Goal: Check status: Check status

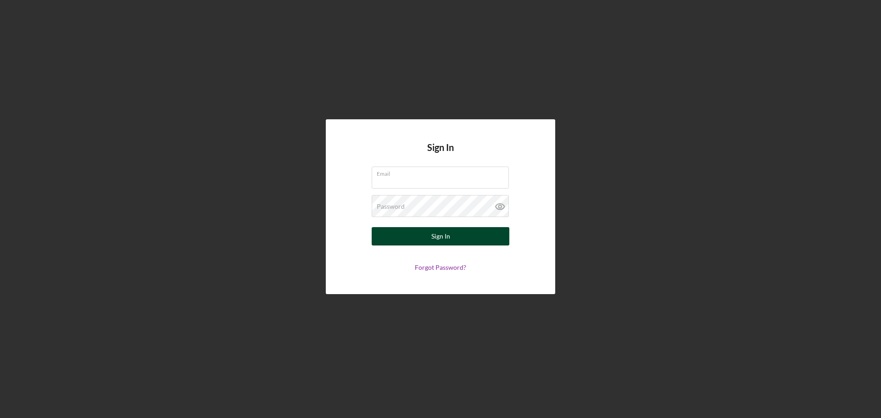
type input "[EMAIL_ADDRESS][DOMAIN_NAME]"
click at [441, 237] on div "Sign In" at bounding box center [441, 236] width 19 height 18
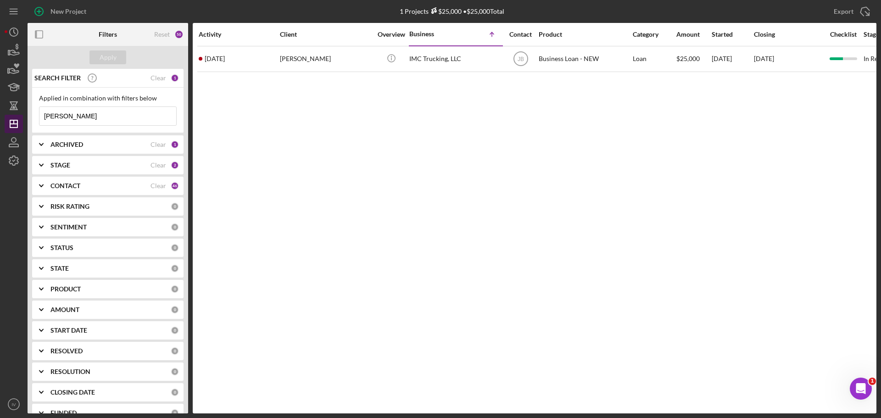
drag, startPoint x: 91, startPoint y: 113, endPoint x: 16, endPoint y: 115, distance: 75.3
click at [17, 115] on div "New Project 1 Projects $25,000 • $25,000 Tota[PERSON_NAME]rd Export Icon/Export…" at bounding box center [441, 207] width 872 height 414
type input "[PERSON_NAME]ce"
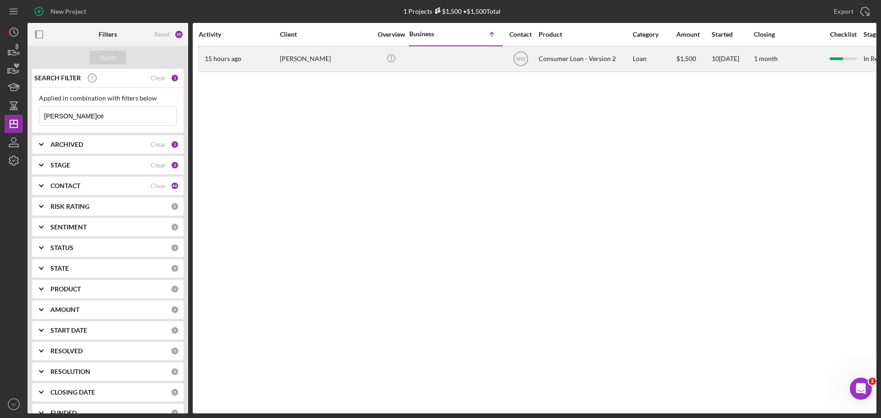
click at [291, 57] on div "[PERSON_NAME]" at bounding box center [326, 59] width 92 height 24
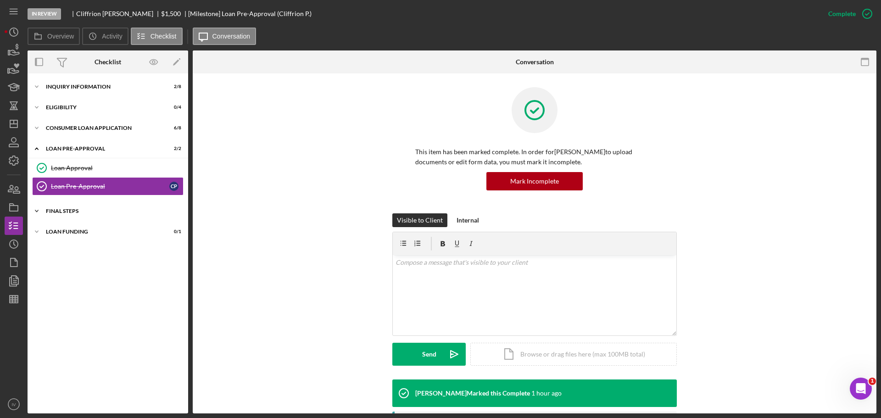
click at [66, 207] on div "Icon/Expander FINAL STEPS 6 / 10" at bounding box center [108, 211] width 161 height 18
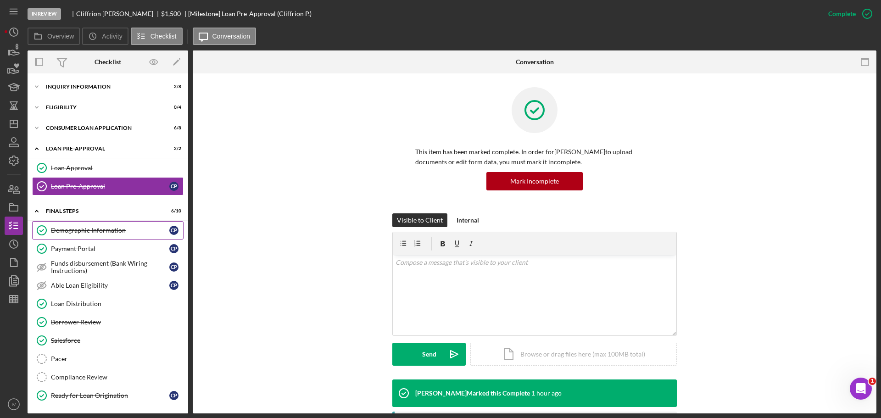
click at [83, 230] on div "Demographic Information" at bounding box center [110, 230] width 118 height 7
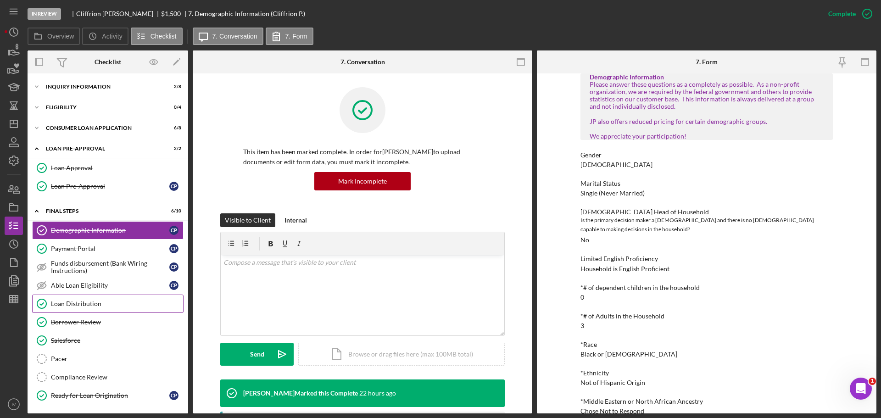
scroll to position [21, 0]
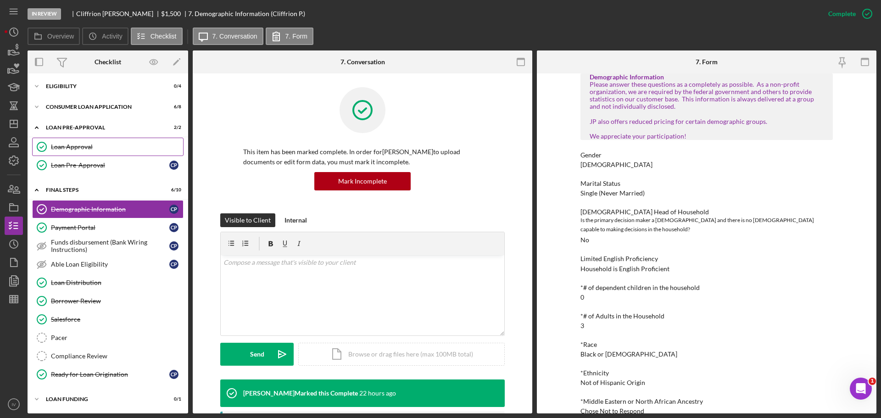
click at [77, 145] on div "Loan Approval" at bounding box center [117, 146] width 132 height 7
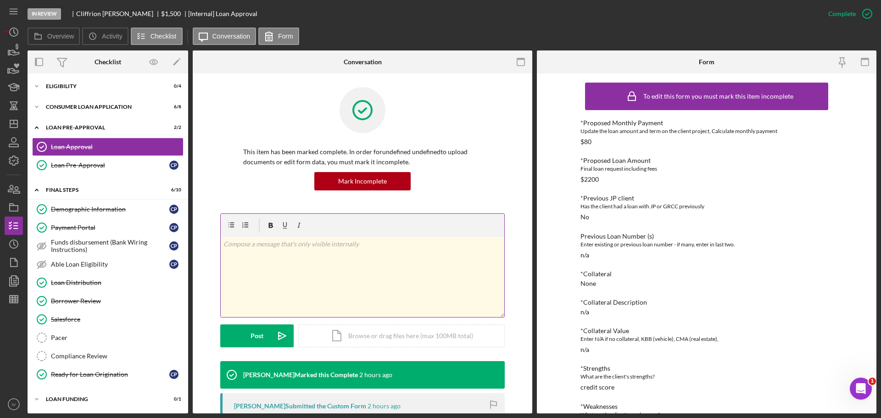
scroll to position [138, 0]
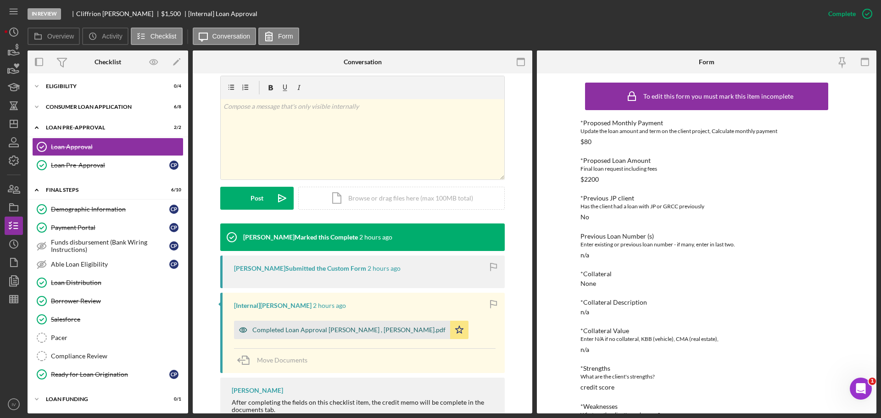
click at [300, 330] on div "Completed Loan Approval [PERSON_NAME] , [PERSON_NAME].pdf" at bounding box center [348, 329] width 193 height 7
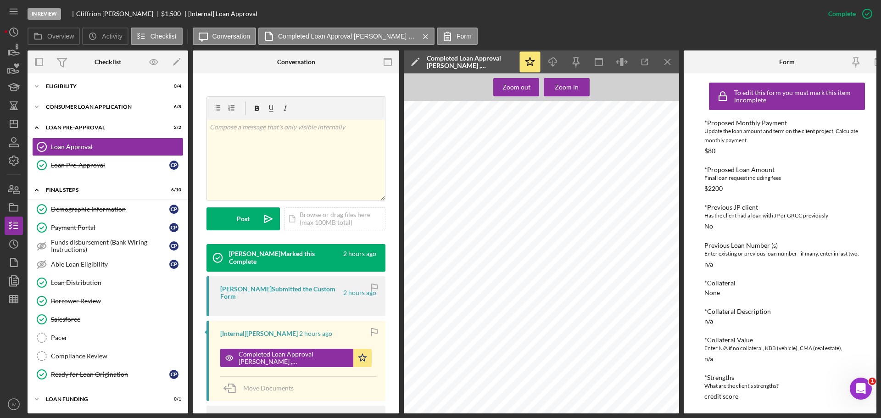
scroll to position [321, 0]
click at [78, 104] on div "Consumer Loan Application" at bounding box center [111, 107] width 131 height 6
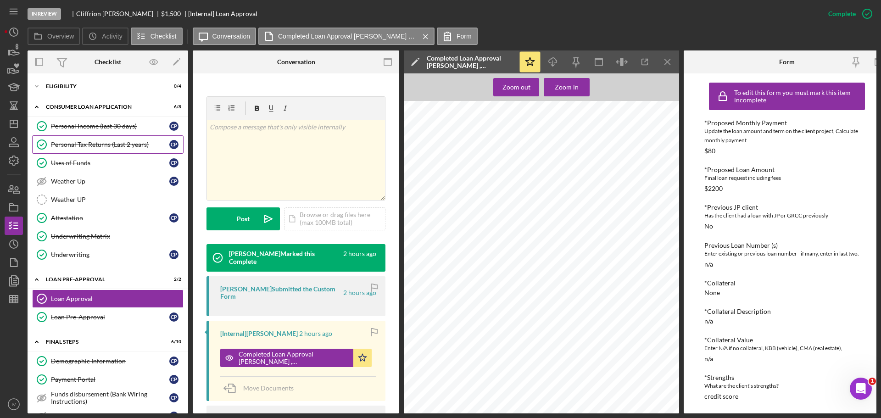
click at [79, 143] on link "Personal Tax Returns (Last 2 years) Personal Tax Returns (Last 2 years) C P" at bounding box center [107, 144] width 151 height 18
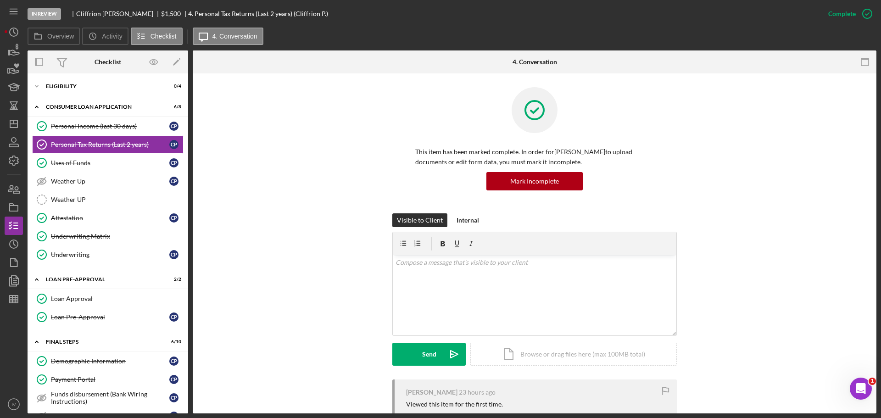
scroll to position [247, 0]
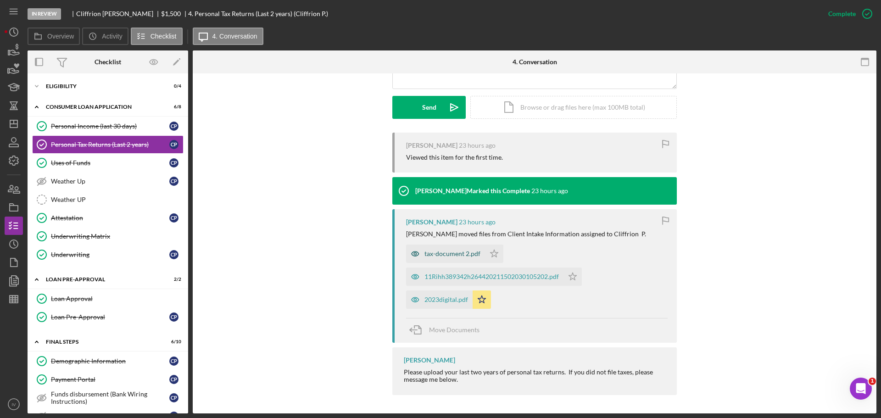
click at [444, 253] on div "tax-document 2.pdf" at bounding box center [453, 253] width 56 height 7
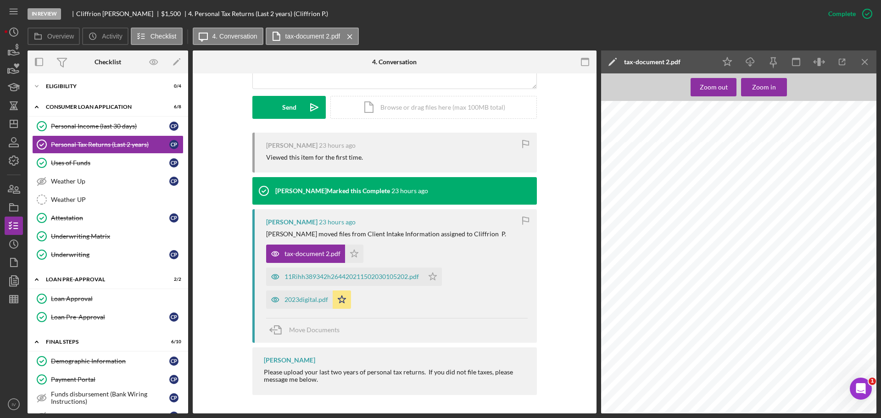
scroll to position [505, 0]
click at [297, 299] on div "2023digital.pdf" at bounding box center [307, 299] width 44 height 7
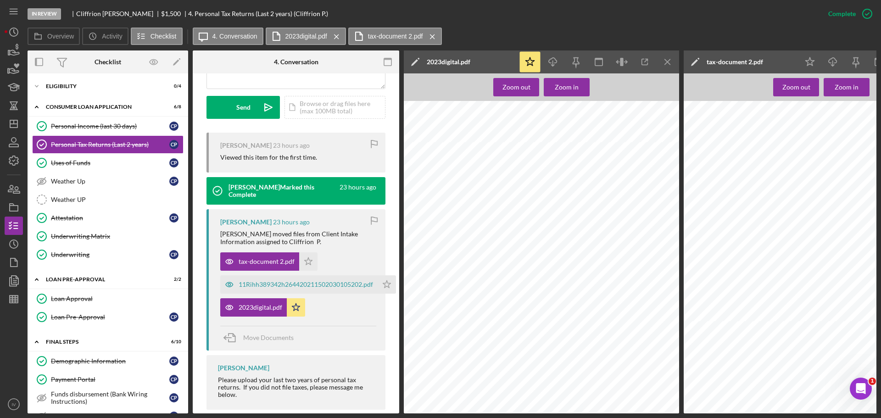
scroll to position [459, 0]
click at [66, 166] on div "Uses of Funds" at bounding box center [110, 162] width 118 height 7
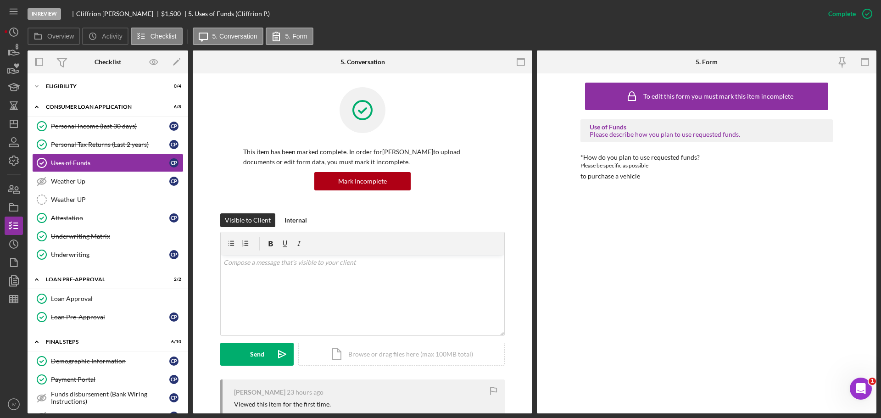
scroll to position [138, 0]
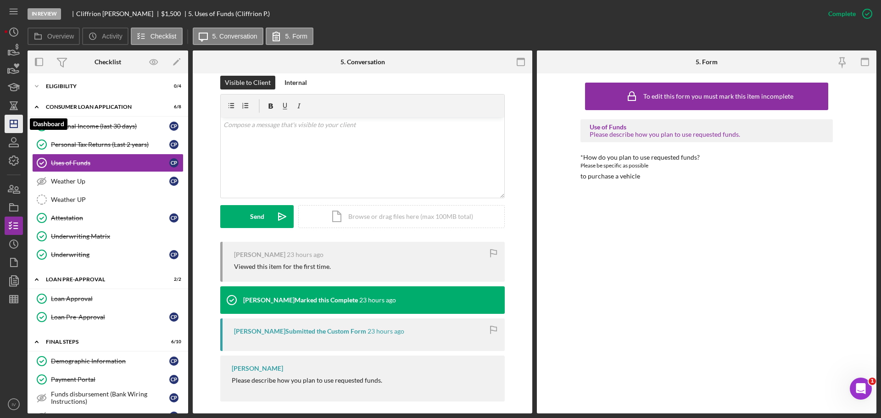
click at [9, 123] on icon "Icon/Dashboard" at bounding box center [13, 123] width 23 height 23
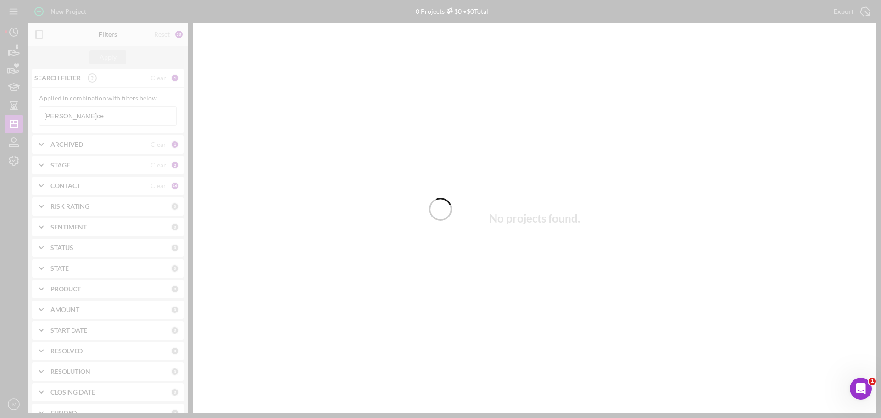
click at [60, 118] on div at bounding box center [440, 209] width 881 height 418
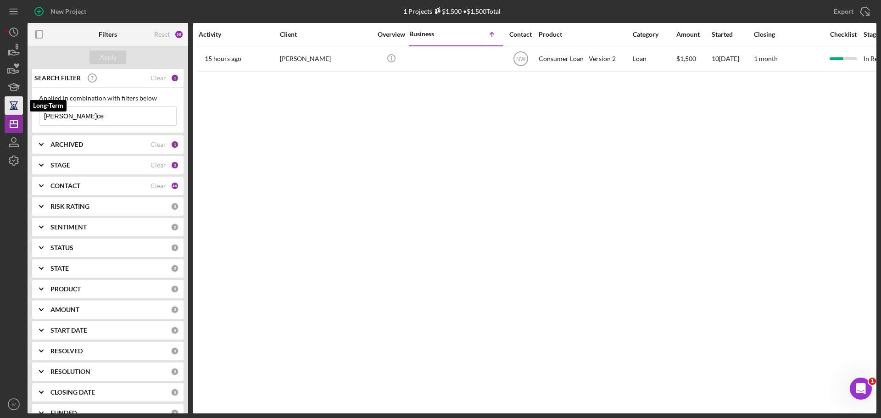
drag, startPoint x: 67, startPoint y: 117, endPoint x: 20, endPoint y: 109, distance: 47.9
click at [20, 109] on div "New Project 1 Projects $1,500 • $1,500 Tota[PERSON_NAME]ce Export Icon/Export F…" at bounding box center [441, 207] width 872 height 414
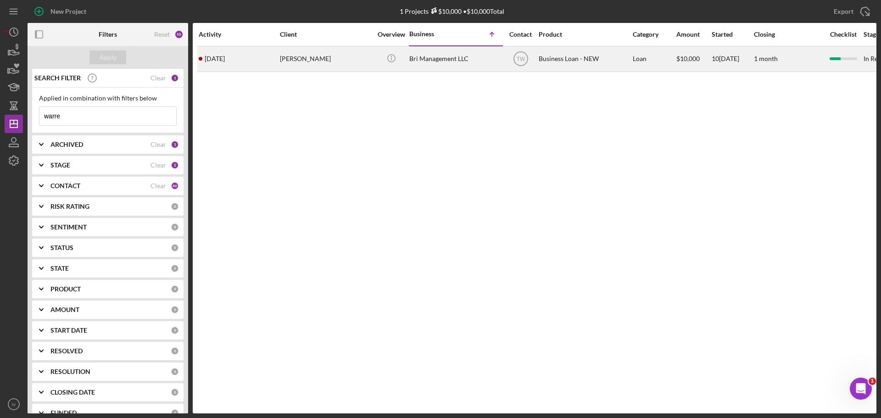
type input "warre"
click at [280, 57] on td "[PERSON_NAME]" at bounding box center [327, 59] width 94 height 26
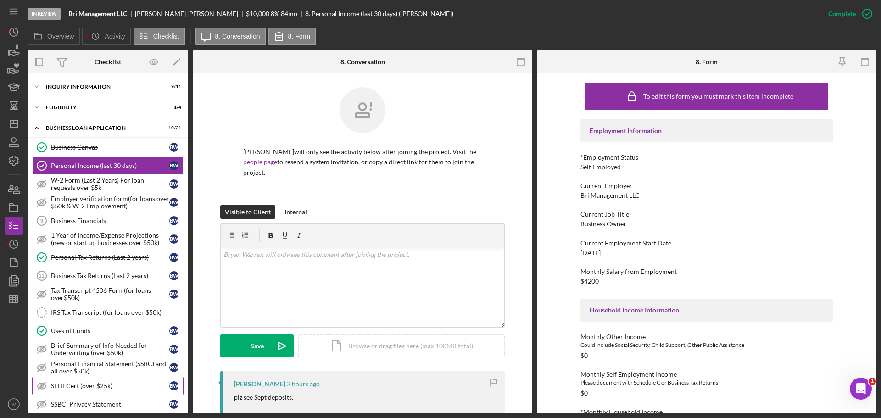
scroll to position [138, 0]
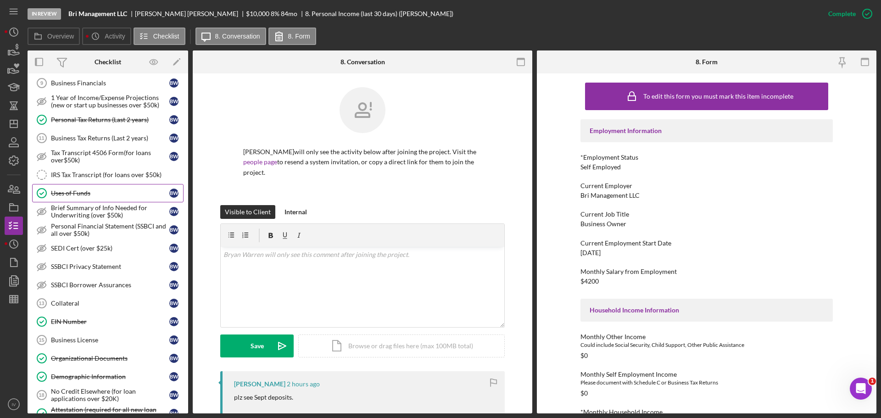
click at [70, 193] on div "Uses of Funds" at bounding box center [110, 193] width 118 height 7
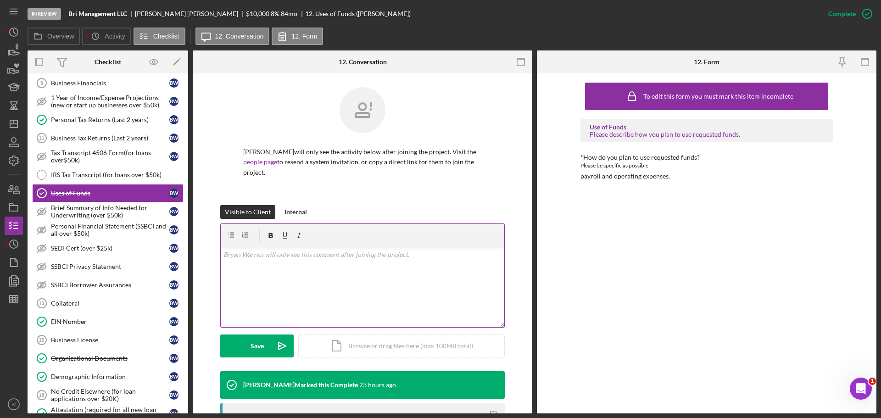
scroll to position [91, 0]
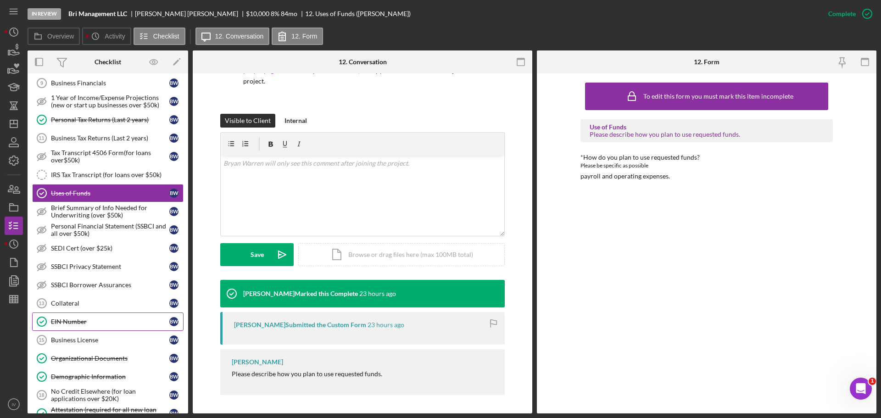
click at [73, 322] on div "EIN Number" at bounding box center [110, 321] width 118 height 7
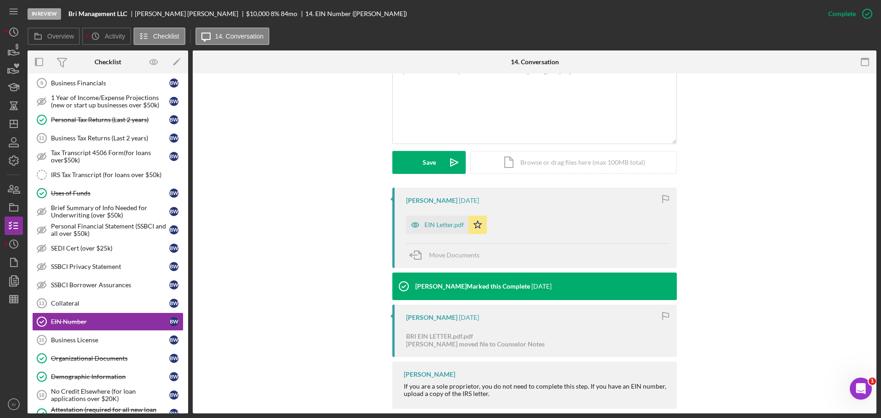
scroll to position [197, 0]
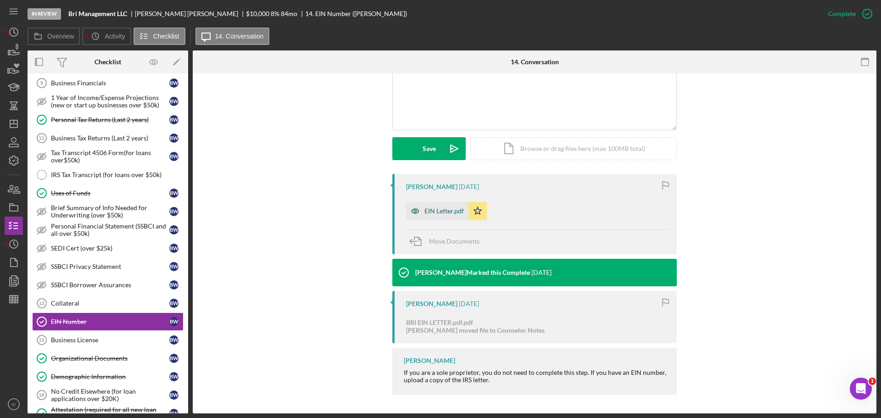
click at [437, 216] on div "EIN Letter.pdf" at bounding box center [437, 211] width 62 height 18
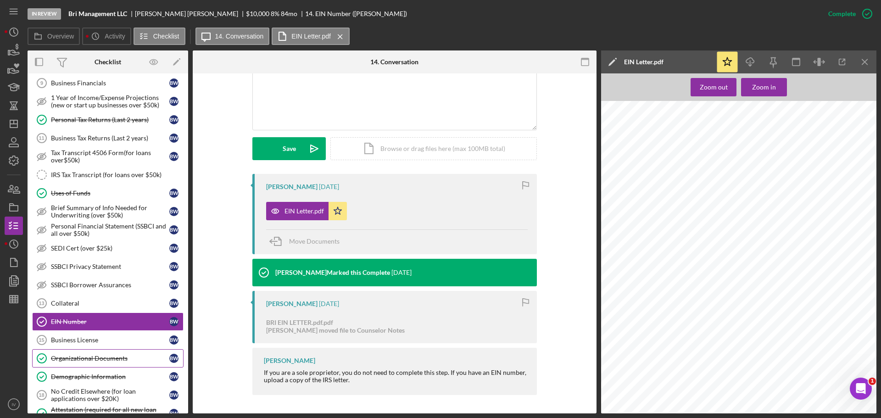
click at [92, 359] on div "Organizational Documents" at bounding box center [110, 358] width 118 height 7
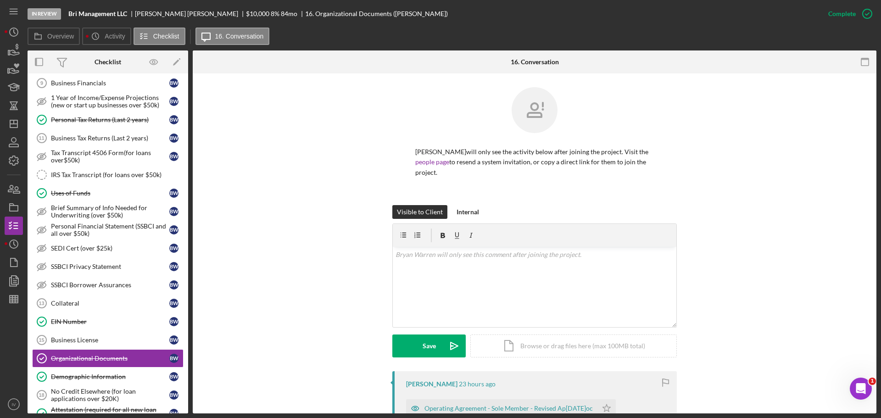
scroll to position [184, 0]
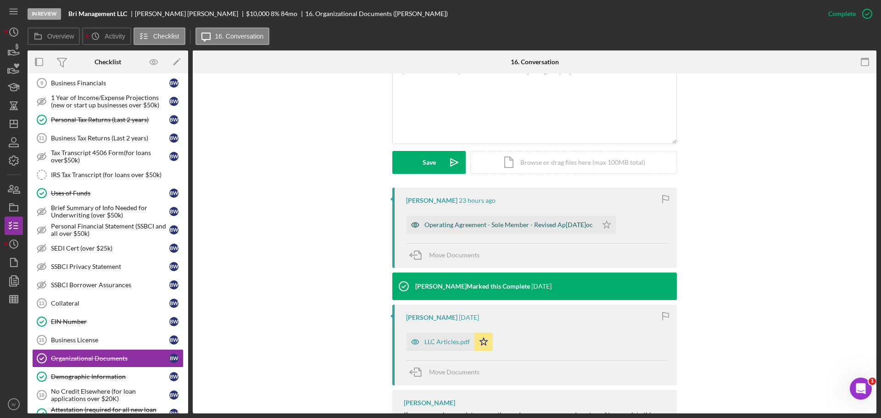
click at [479, 228] on div "Operating Agreement - Sole Member - Revised Ap[DATE]oc" at bounding box center [509, 224] width 168 height 7
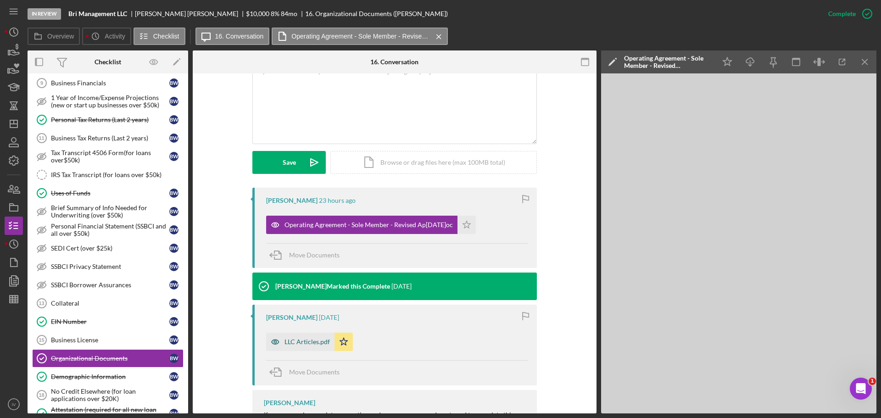
click at [306, 341] on div "LLC Articles.pdf" at bounding box center [307, 341] width 45 height 7
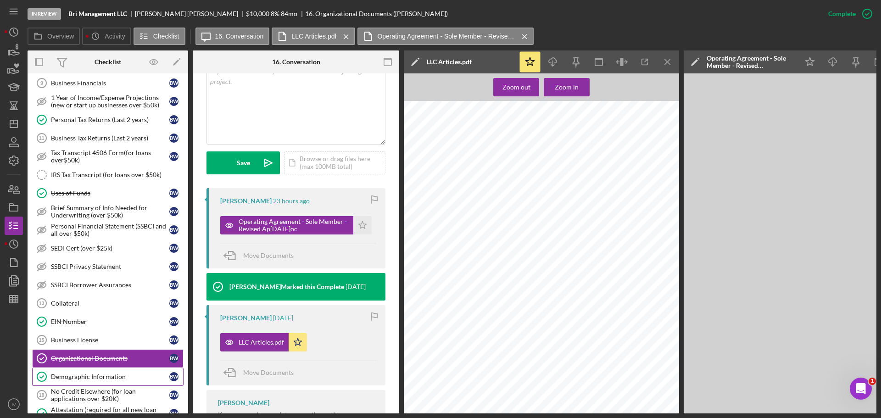
click at [96, 378] on div "Demographic Information" at bounding box center [110, 376] width 118 height 7
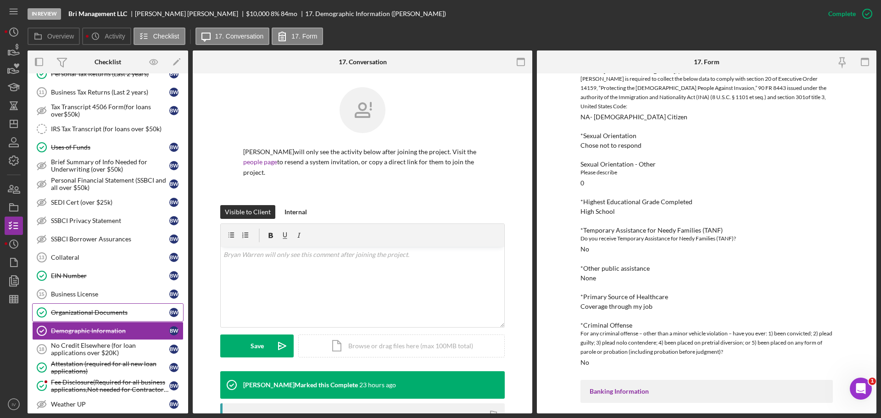
scroll to position [230, 0]
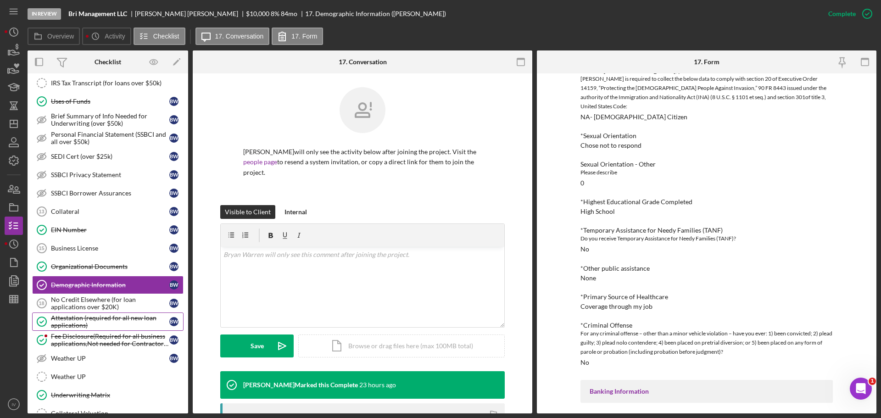
click at [86, 321] on div "Attestation (required for all new loan applications)" at bounding box center [110, 321] width 118 height 15
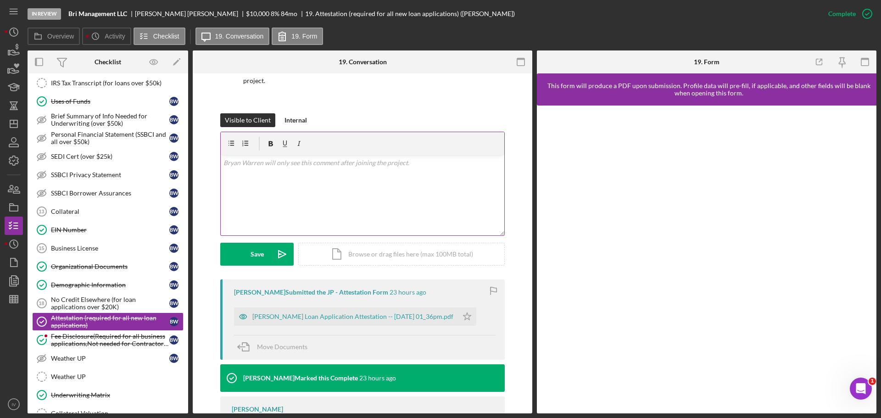
scroll to position [138, 0]
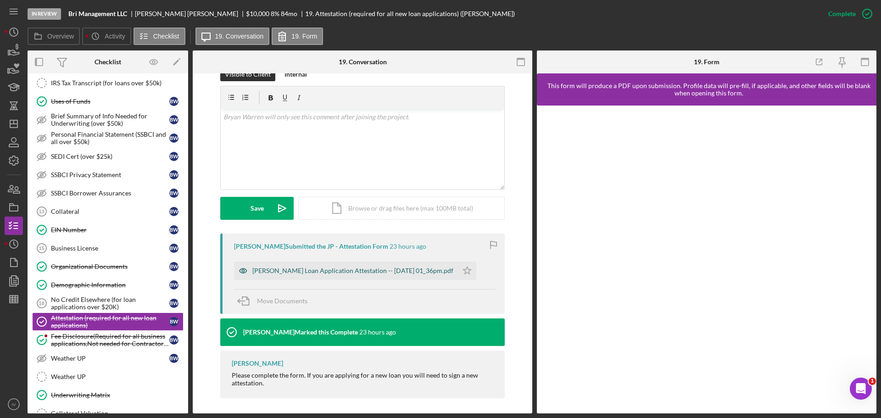
click at [311, 270] on div "[PERSON_NAME] Loan Application Attestation -- [DATE] 01_36pm.pdf" at bounding box center [352, 270] width 201 height 7
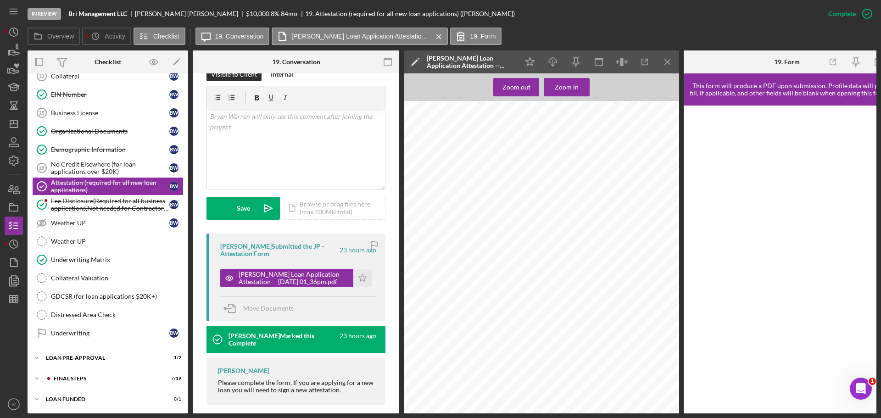
scroll to position [368, 0]
click at [65, 356] on div "LOAN PRE-APPROVAL" at bounding box center [111, 358] width 131 height 6
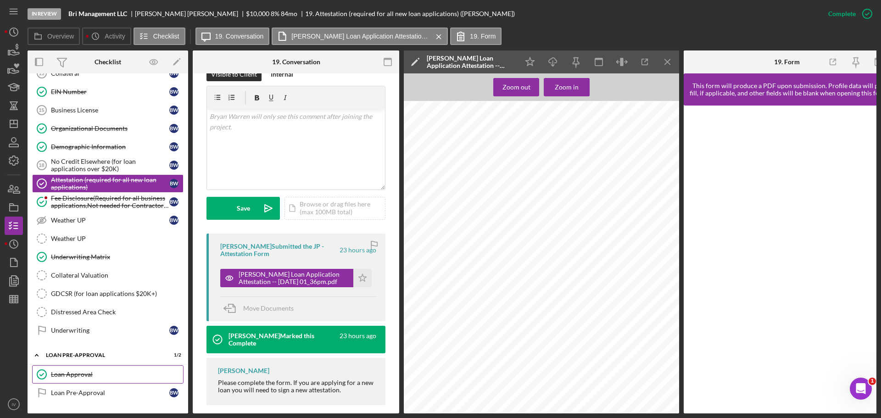
click at [77, 374] on div "Loan Approval" at bounding box center [117, 374] width 132 height 7
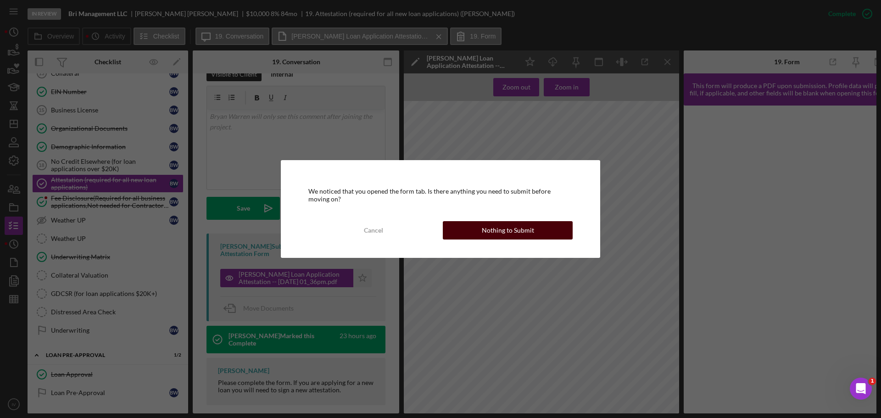
click at [494, 228] on div "Nothing to Submit" at bounding box center [508, 230] width 52 height 18
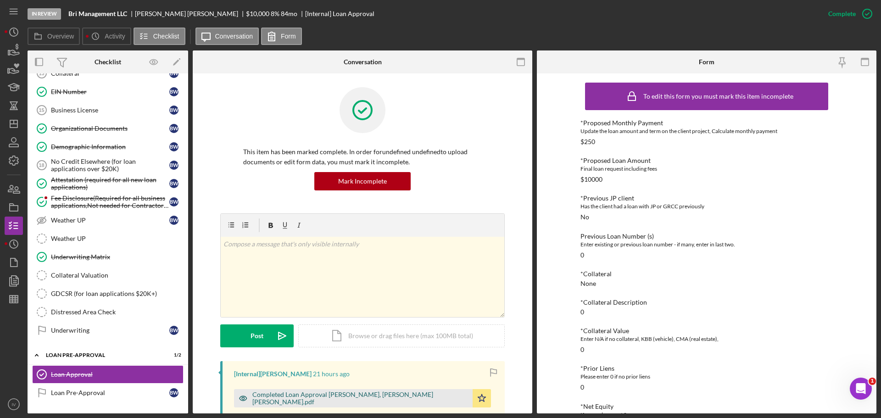
click at [340, 398] on div "Completed Loan Approval [PERSON_NAME], [PERSON_NAME] [PERSON_NAME].pdf" at bounding box center [360, 398] width 216 height 15
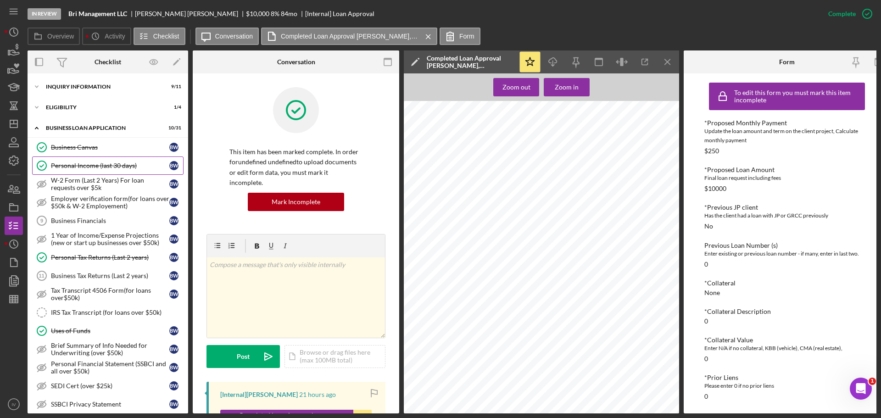
click at [98, 163] on div "Personal Income (last 30 days)" at bounding box center [110, 165] width 118 height 7
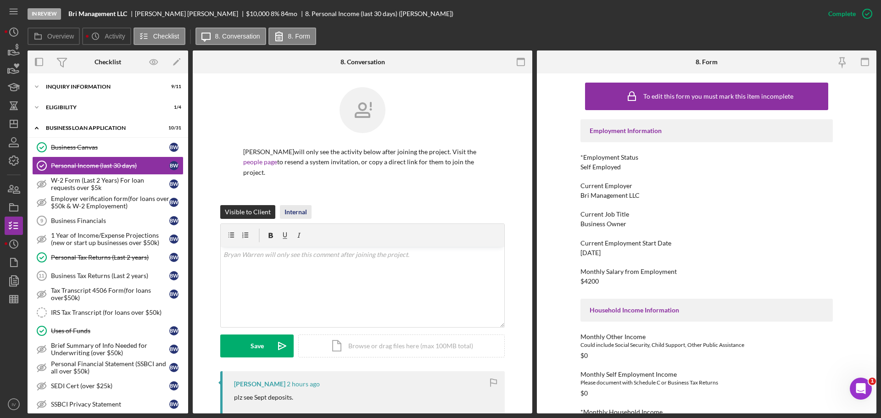
scroll to position [138, 0]
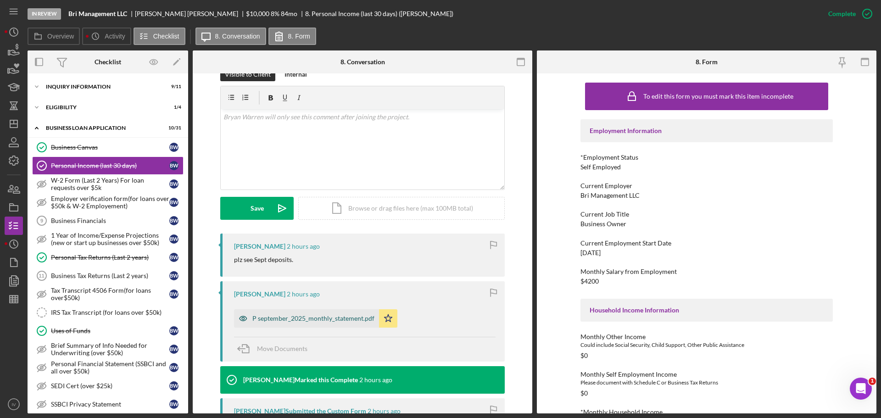
click at [307, 315] on div "P september_2025_monthly_statement.pdf" at bounding box center [313, 318] width 122 height 7
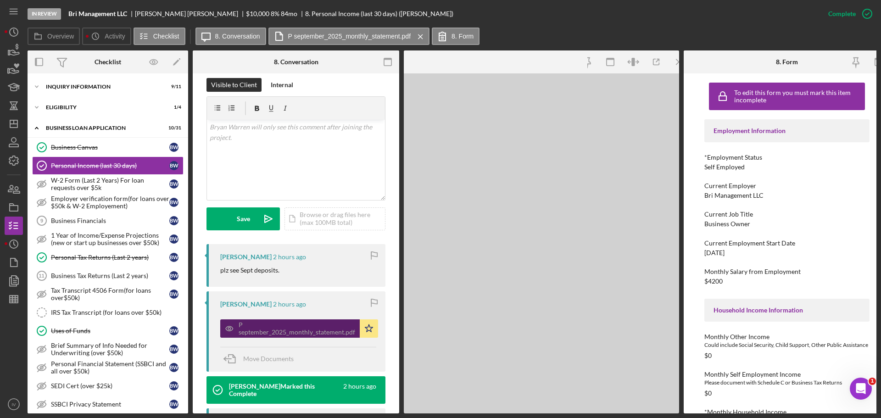
scroll to position [148, 0]
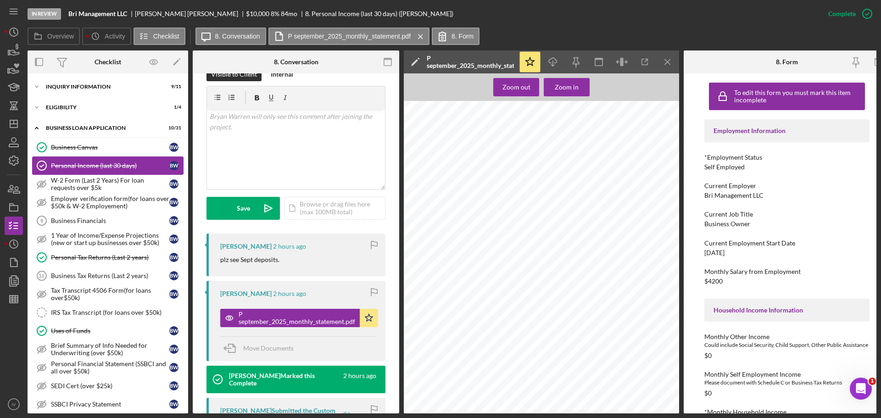
click at [83, 166] on div "Personal Income (last 30 days)" at bounding box center [110, 165] width 118 height 7
click at [79, 257] on div "Personal Tax Returns (Last 2 years)" at bounding box center [110, 257] width 118 height 7
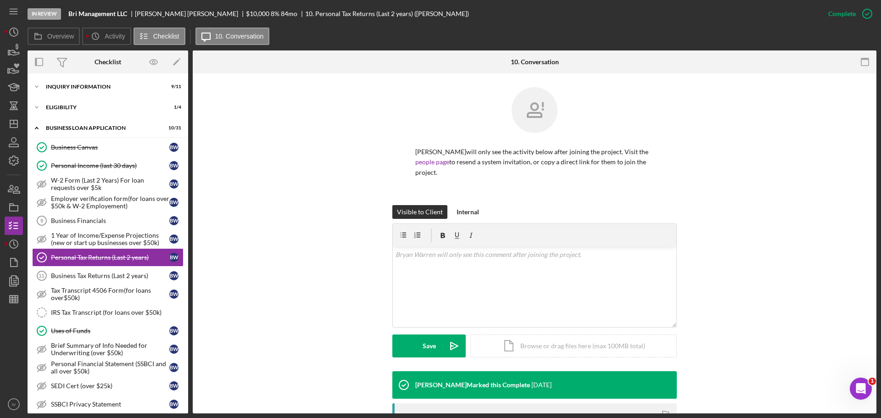
scroll to position [139, 0]
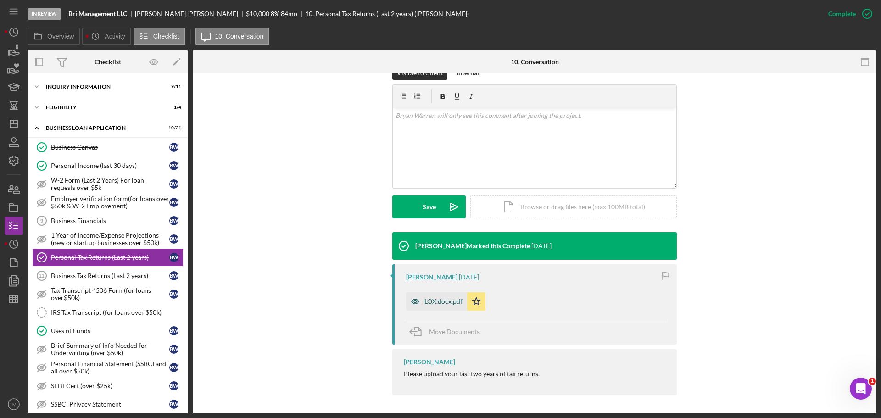
click at [433, 301] on div "LOX.docx.pdf" at bounding box center [444, 301] width 38 height 7
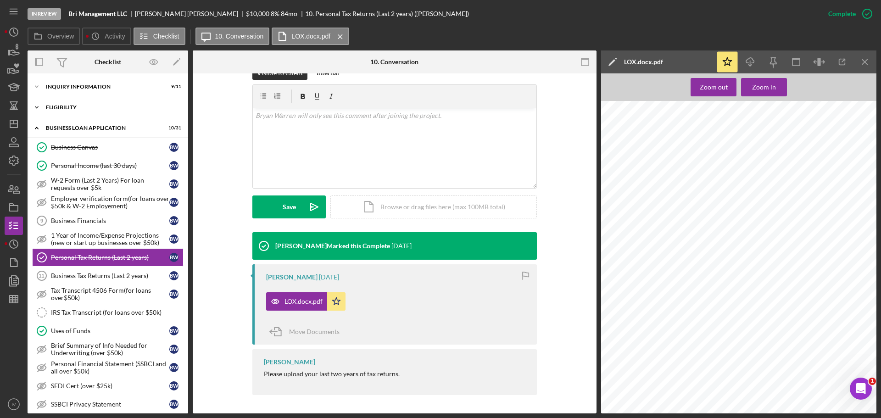
click at [60, 105] on div "ELIGIBILITY" at bounding box center [111, 108] width 131 height 6
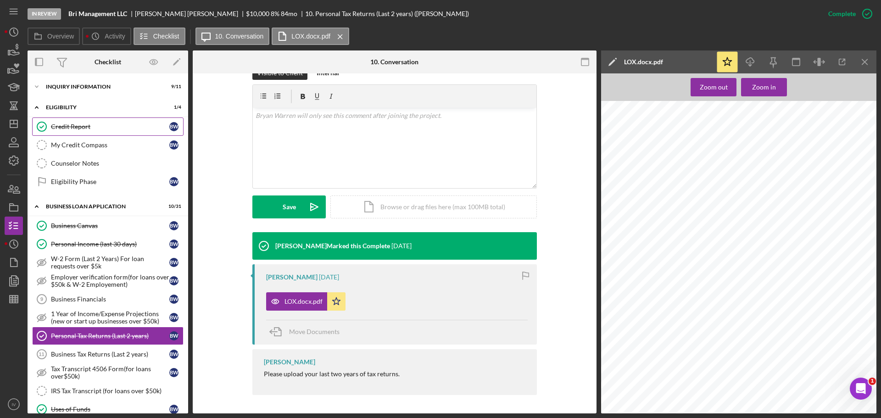
click at [65, 126] on div "Credit Report" at bounding box center [110, 126] width 118 height 7
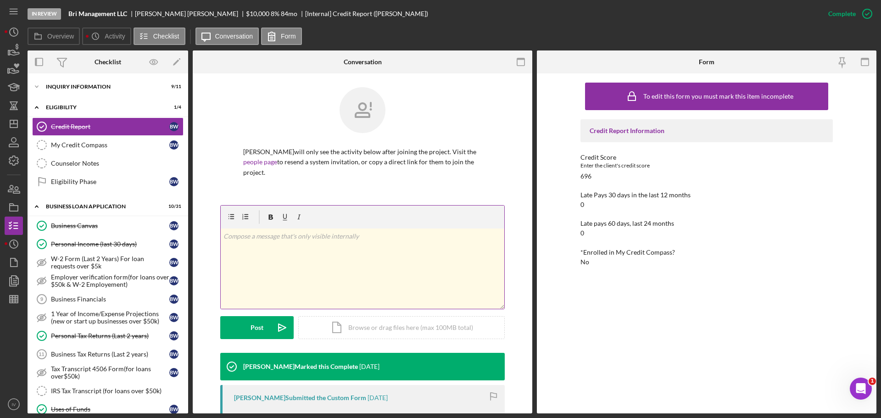
scroll to position [184, 0]
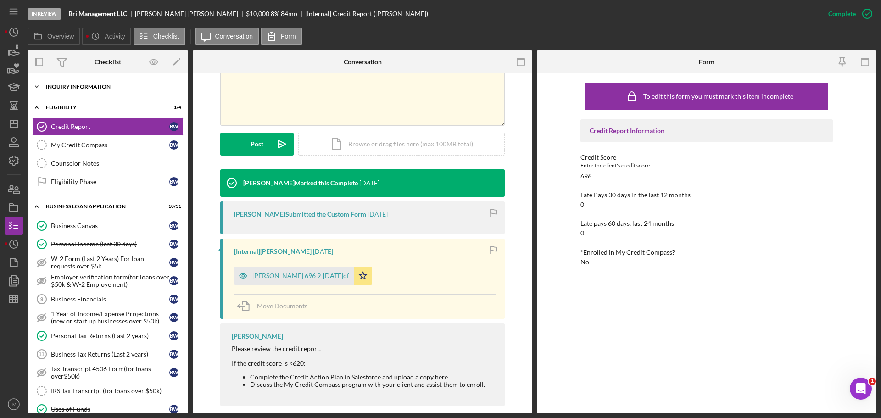
click at [72, 88] on div "INQUIRY INFORMATION" at bounding box center [111, 87] width 131 height 6
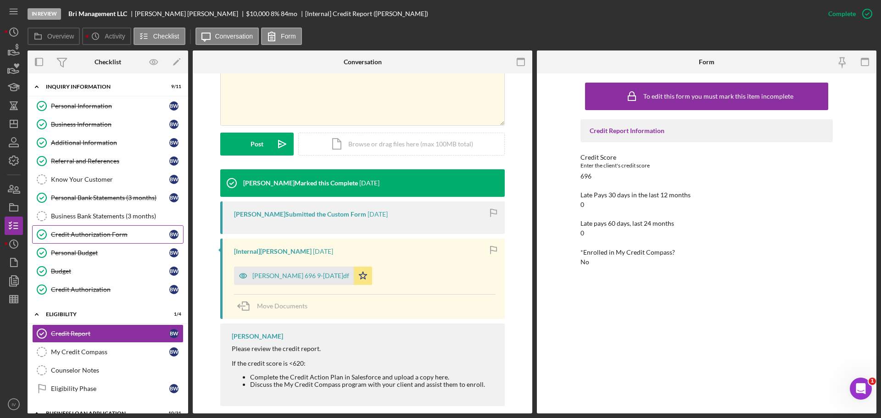
click at [87, 231] on div "Credit Authorization Form" at bounding box center [110, 234] width 118 height 7
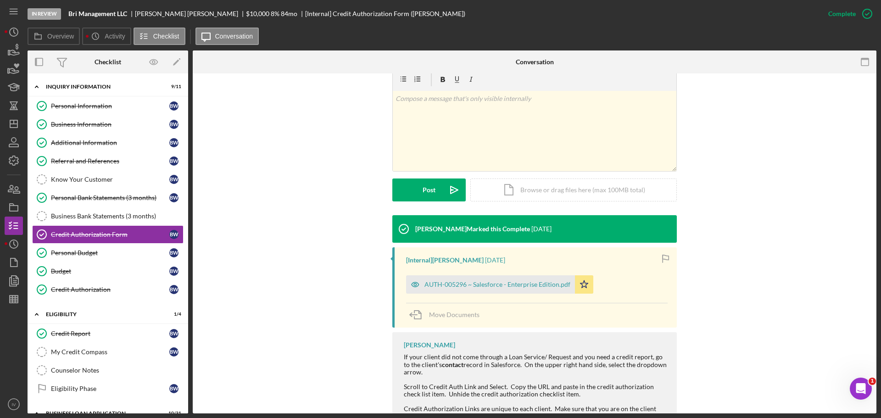
scroll to position [174, 0]
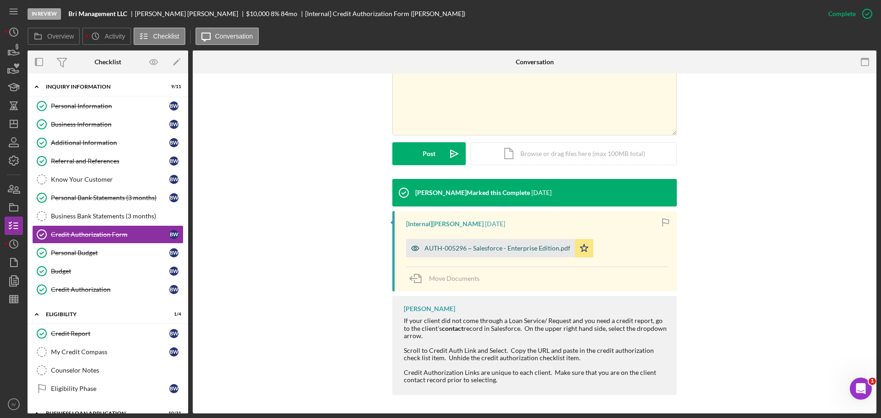
click at [450, 246] on div "AUTH-005296 ~ Salesforce - Enterprise Edition.pdf" at bounding box center [498, 248] width 146 height 7
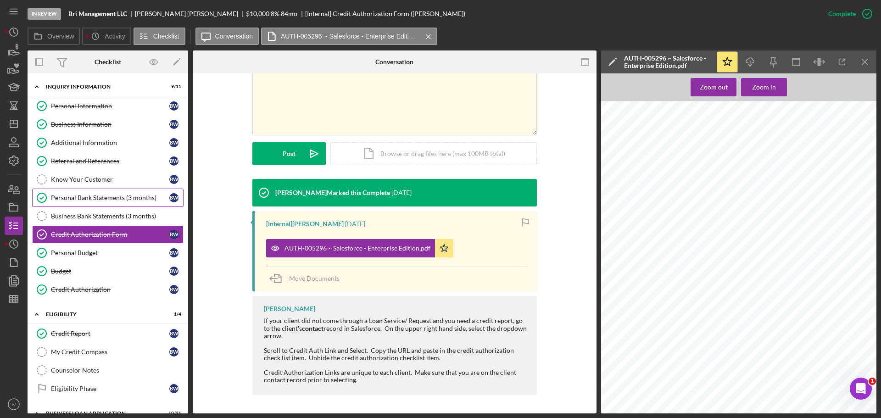
click at [90, 198] on div "Personal Bank Statements (3 months)" at bounding box center [110, 197] width 118 height 7
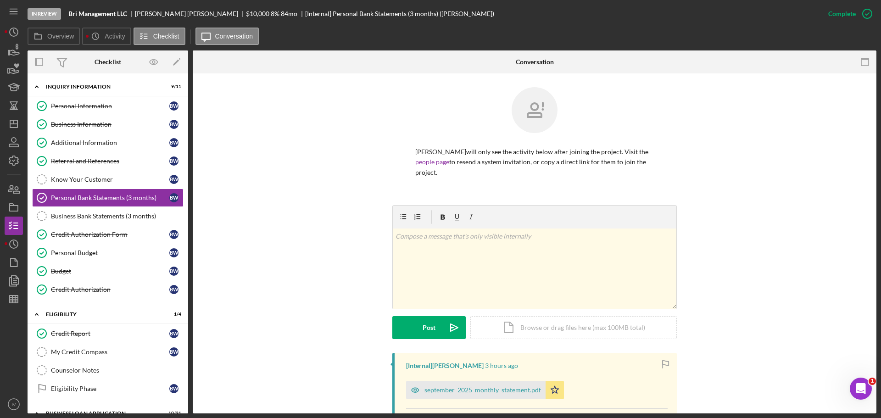
scroll to position [138, 0]
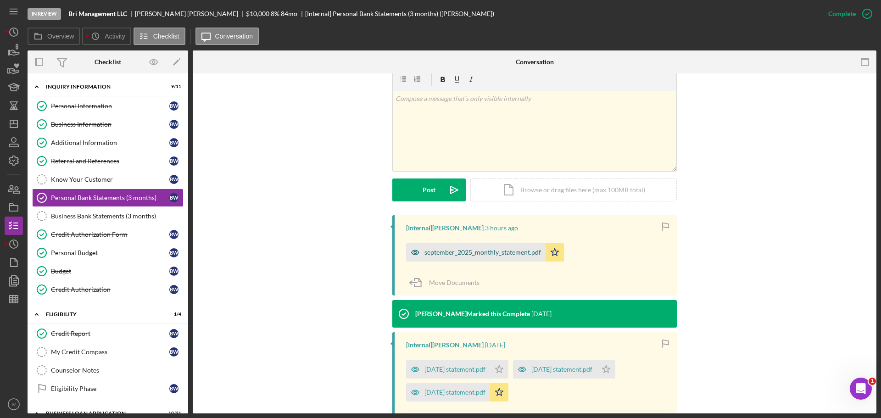
click at [463, 252] on div "september_2025_monthly_statement.pdf" at bounding box center [483, 252] width 117 height 7
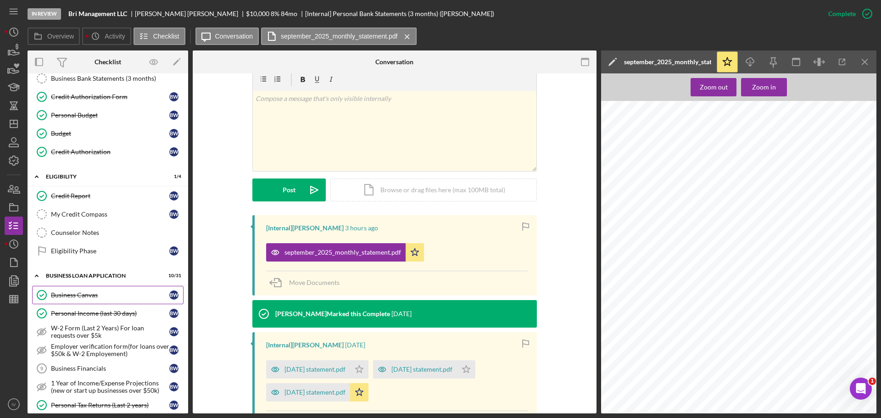
click at [87, 296] on div "Business Canvas" at bounding box center [110, 295] width 118 height 7
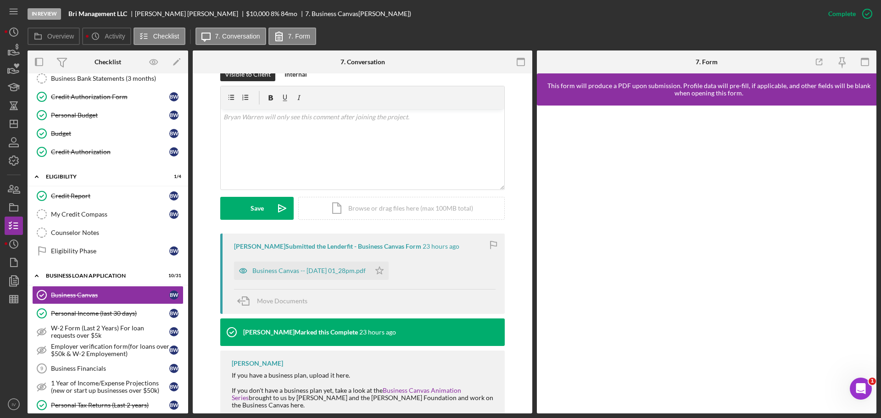
scroll to position [184, 0]
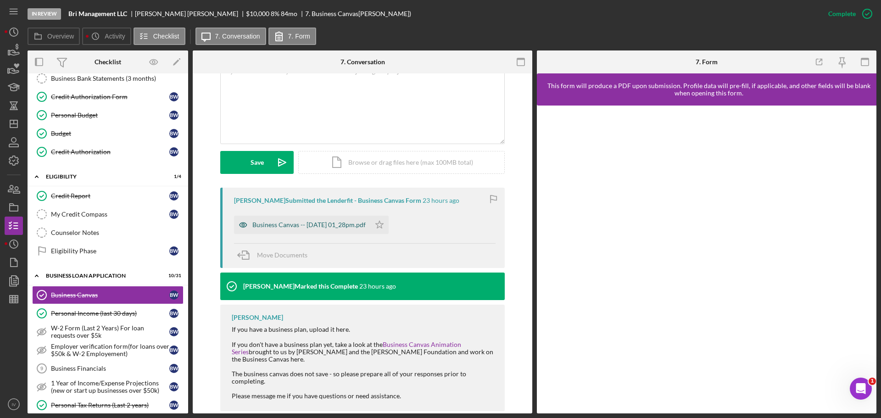
click at [303, 225] on div "Business Canvas -- [DATE] 01_28pm.pdf" at bounding box center [308, 224] width 113 height 7
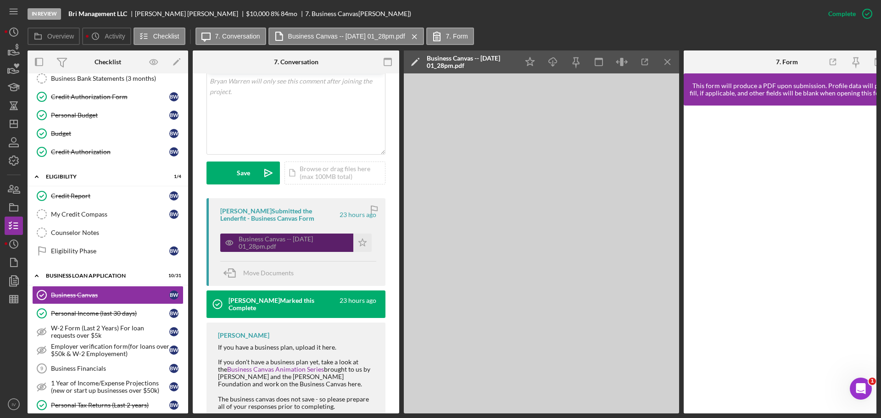
scroll to position [194, 0]
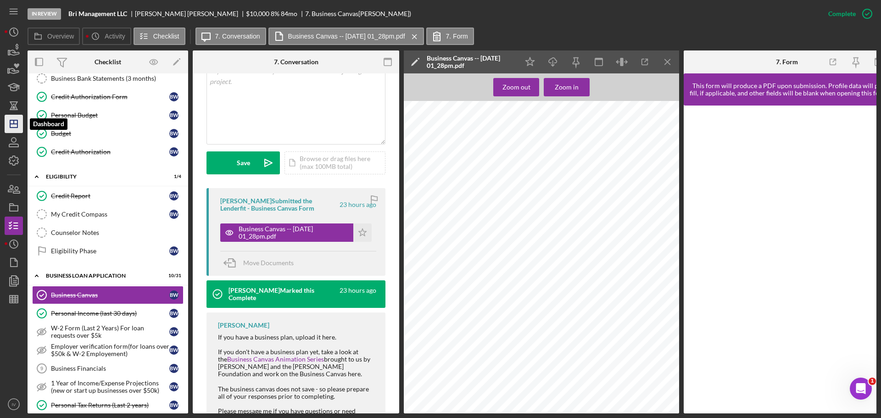
click at [14, 126] on icon "Icon/Dashboard" at bounding box center [13, 123] width 23 height 23
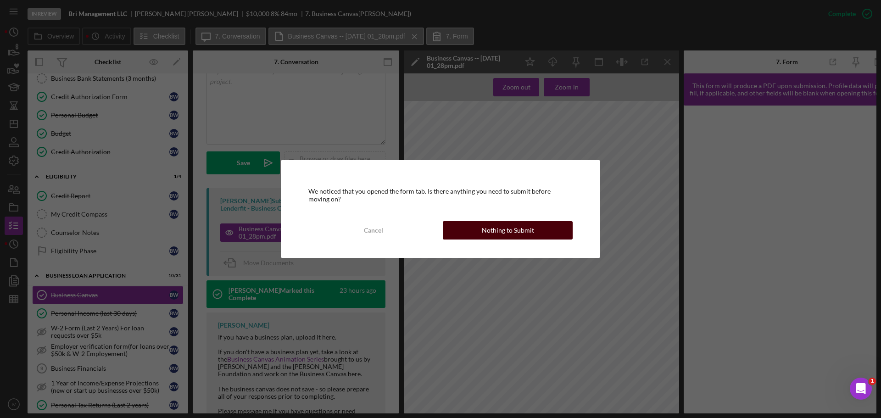
click at [495, 235] on div "Nothing to Submit" at bounding box center [508, 230] width 52 height 18
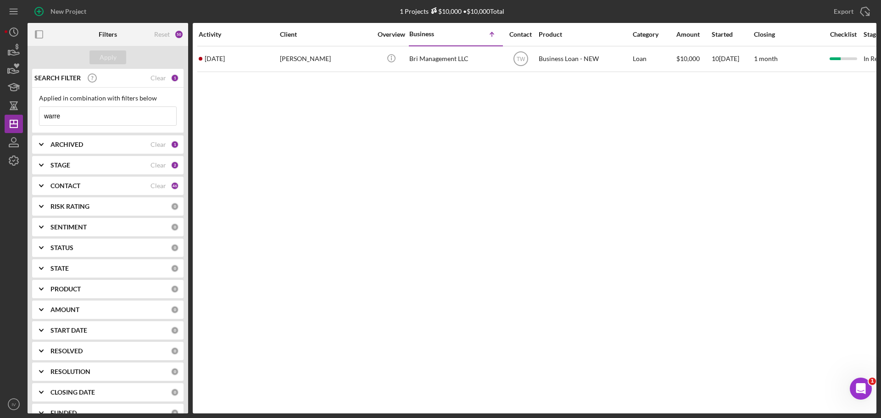
drag, startPoint x: 78, startPoint y: 113, endPoint x: 29, endPoint y: 116, distance: 48.3
click at [30, 115] on div "SEARCH FILTER Clear 1 Applied in combination with filters below warre Icon/Menu…" at bounding box center [108, 241] width 161 height 345
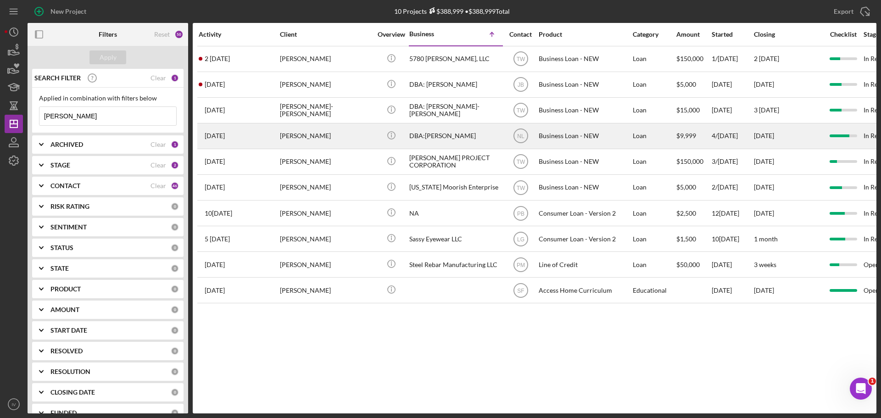
type input "[PERSON_NAME]"
click at [298, 137] on div "[PERSON_NAME]" at bounding box center [326, 136] width 92 height 24
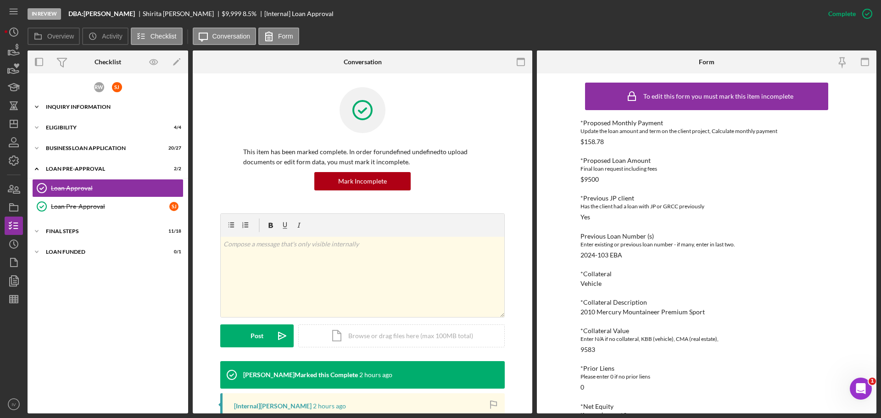
click at [75, 103] on div "Icon/Expander INQUIRY INFORMATION 9 / 11" at bounding box center [108, 107] width 161 height 18
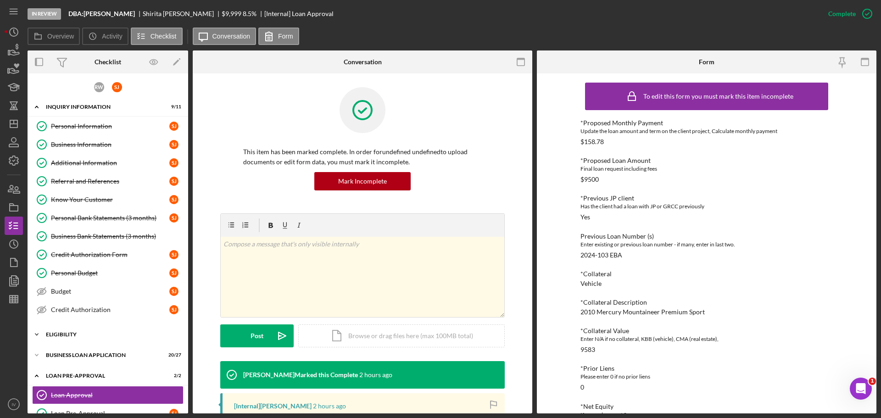
click at [67, 331] on div "Icon/Expander ELIGIBILITY 4 / 4" at bounding box center [108, 334] width 161 height 18
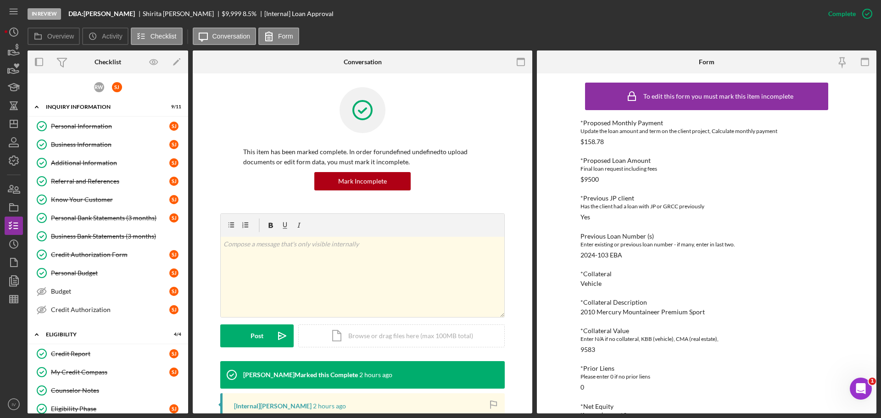
scroll to position [138, 0]
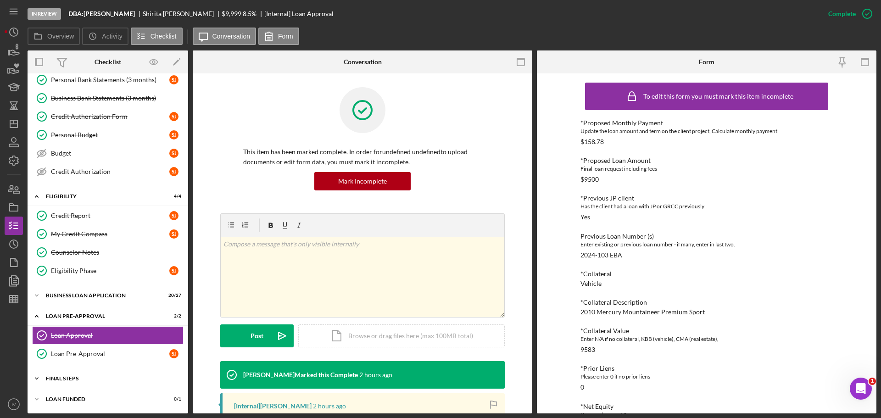
click at [60, 377] on div "FINAL STEPS" at bounding box center [111, 379] width 131 height 6
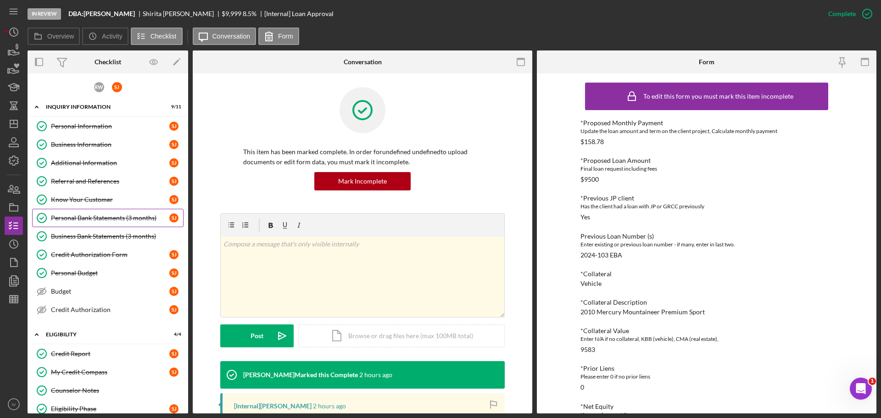
click at [106, 219] on div "Personal Bank Statements (3 months)" at bounding box center [110, 217] width 118 height 7
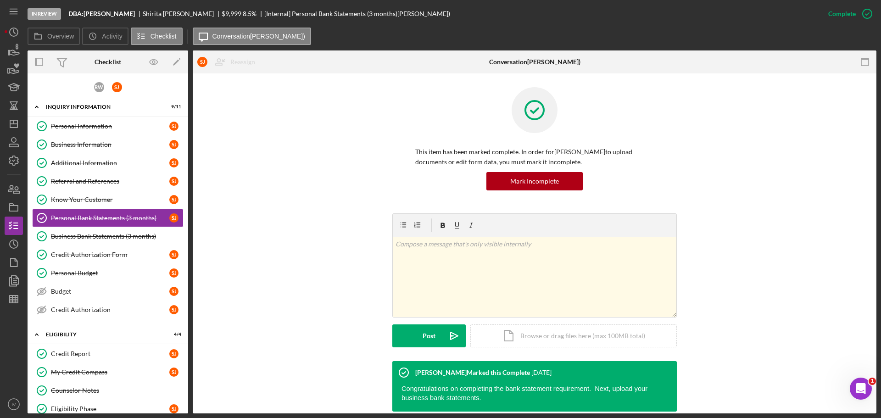
scroll to position [70, 0]
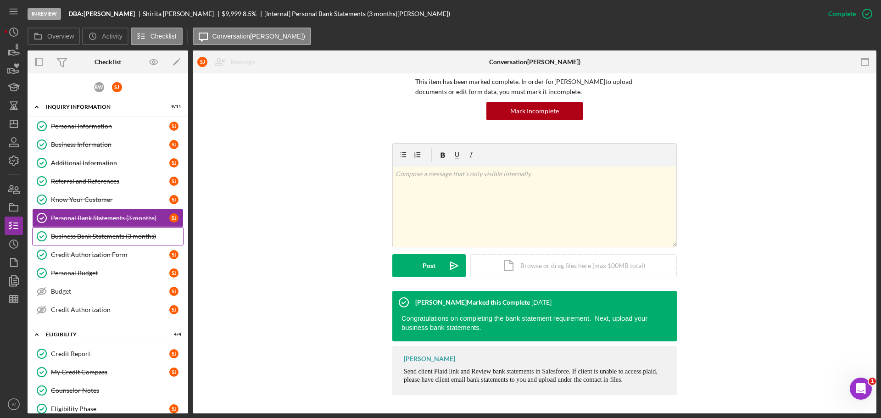
click at [84, 237] on div "Business Bank Statements (3 months)" at bounding box center [117, 236] width 132 height 7
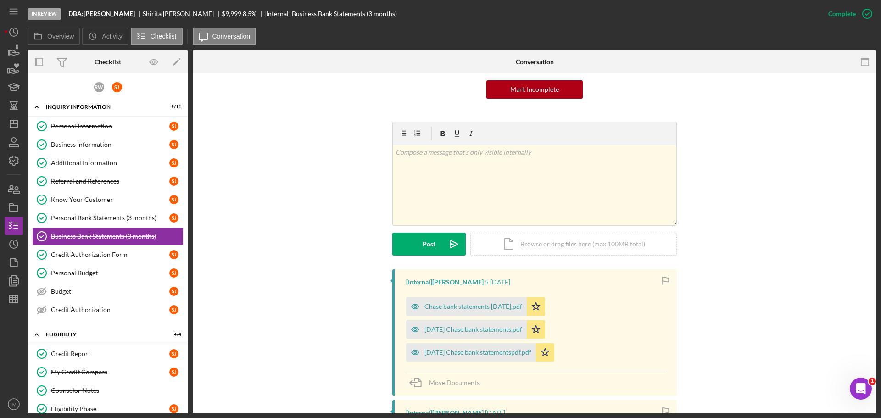
scroll to position [138, 0]
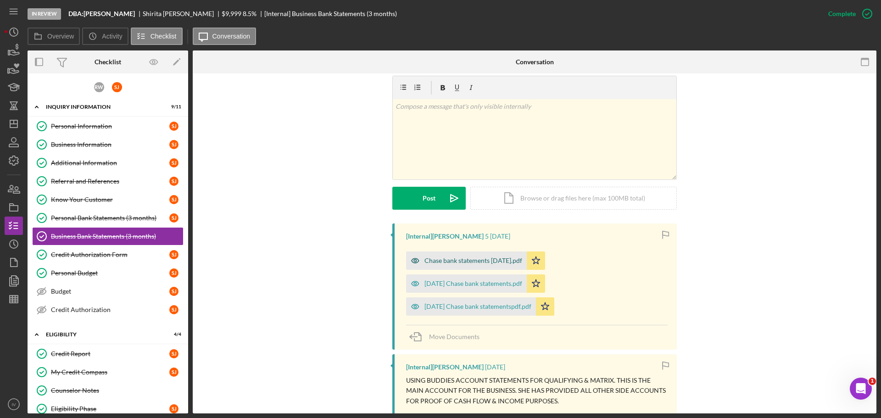
click at [475, 260] on div "Chase bank statements [DATE].pdf" at bounding box center [474, 260] width 98 height 7
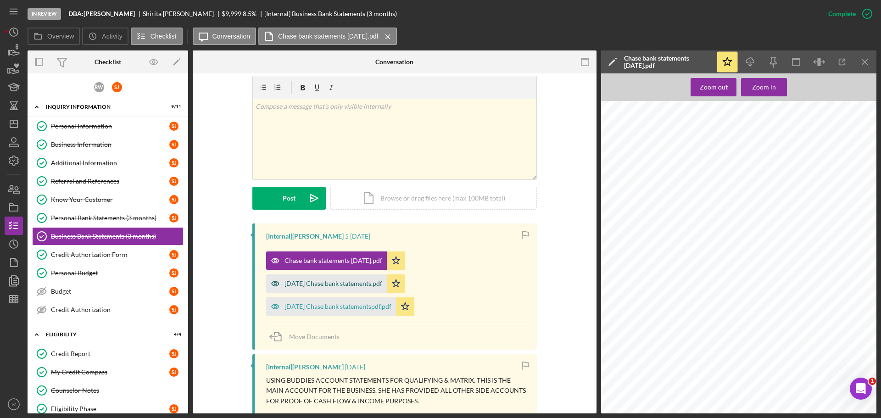
click at [308, 283] on div "[DATE] Chase bank statements.pdf" at bounding box center [334, 283] width 98 height 7
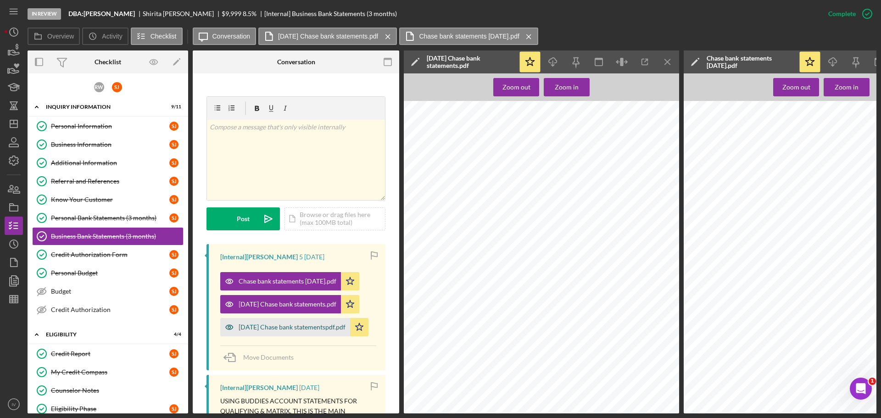
click at [272, 324] on div "[DATE] Chase bank statementspdf.pdf" at bounding box center [292, 327] width 107 height 7
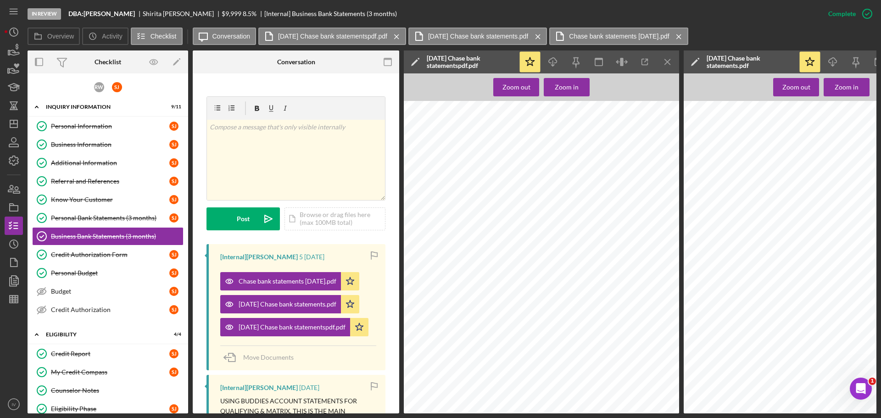
scroll to position [413, 0]
click at [87, 252] on div "Credit Authorization Form" at bounding box center [110, 254] width 118 height 7
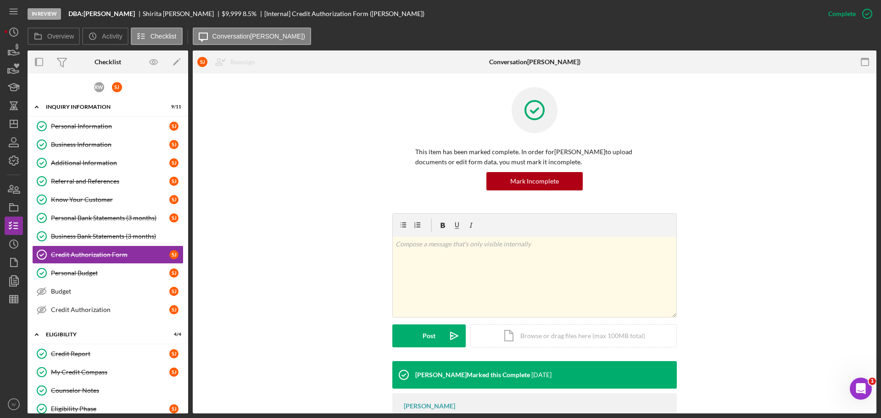
scroll to position [97, 0]
